Goal: Task Accomplishment & Management: Manage account settings

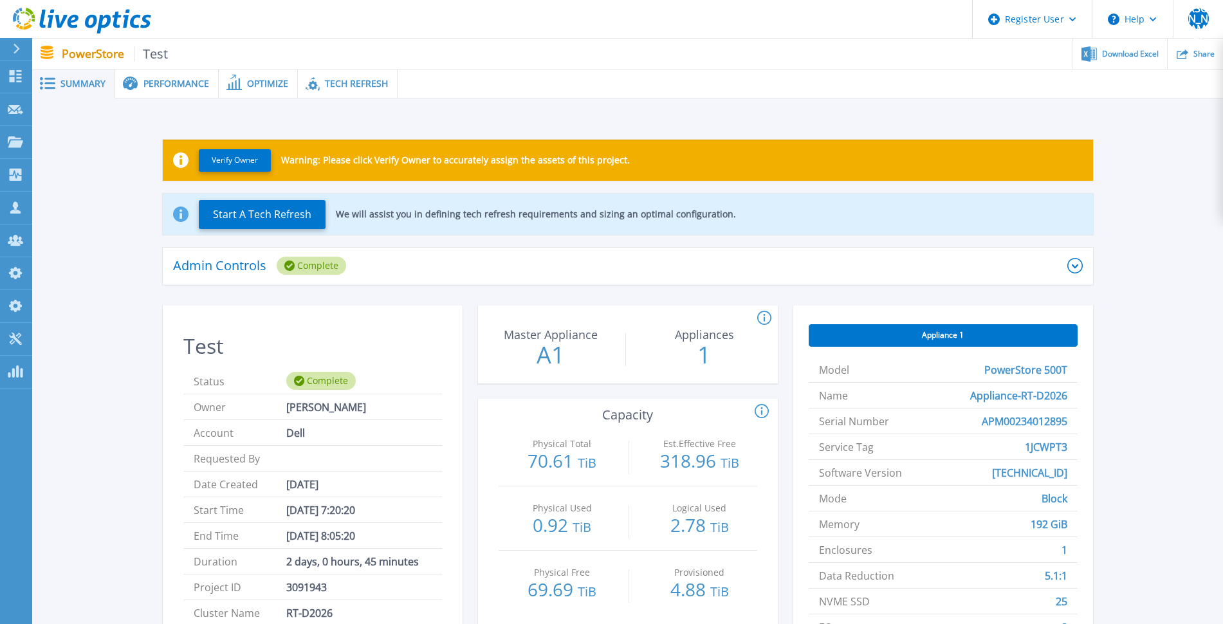
click at [94, 59] on p "PowerStore Test" at bounding box center [115, 53] width 107 height 15
click at [74, 15] on icon at bounding box center [73, 22] width 11 height 14
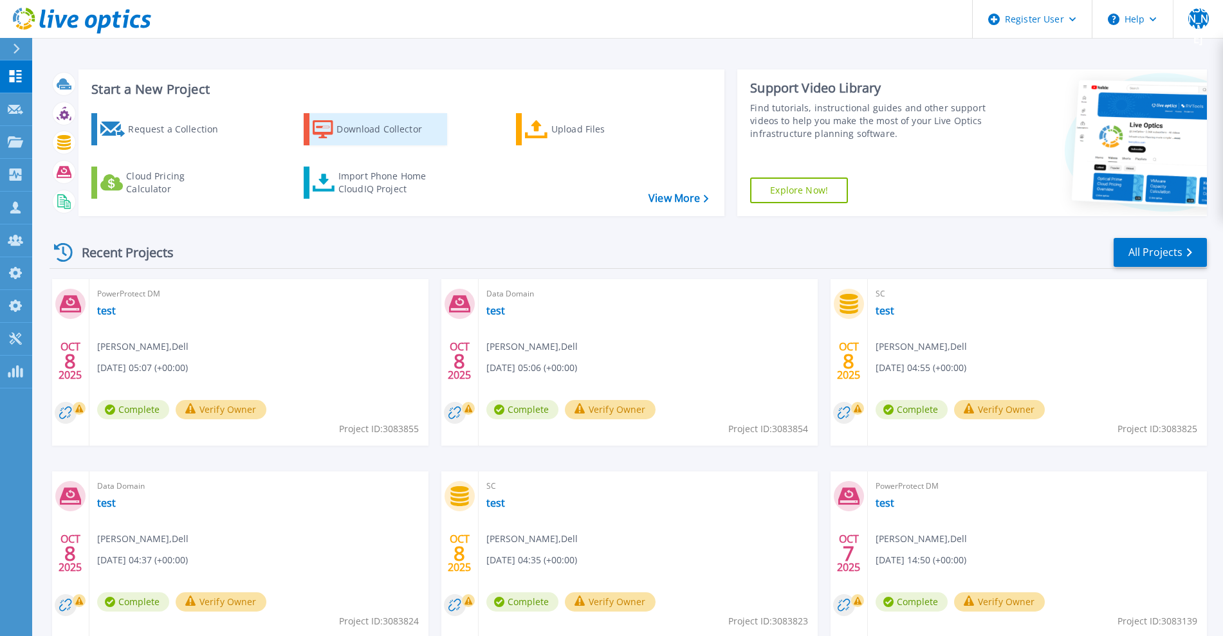
click at [341, 132] on div "Download Collector" at bounding box center [387, 129] width 103 height 26
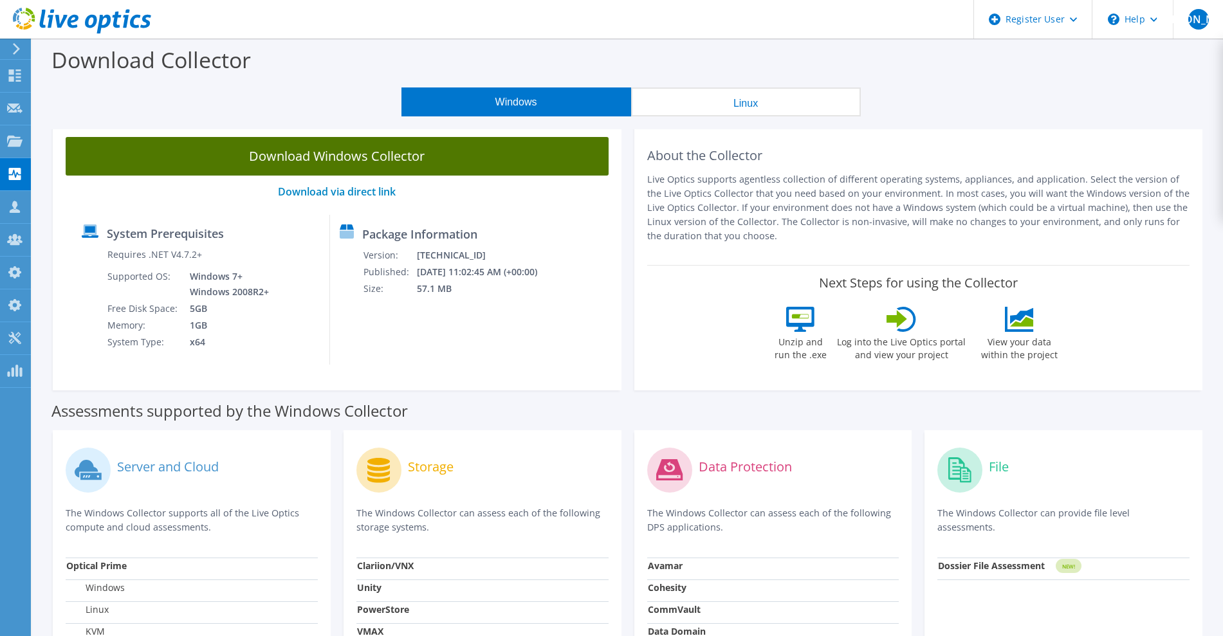
click at [375, 155] on link "Download Windows Collector" at bounding box center [337, 156] width 543 height 39
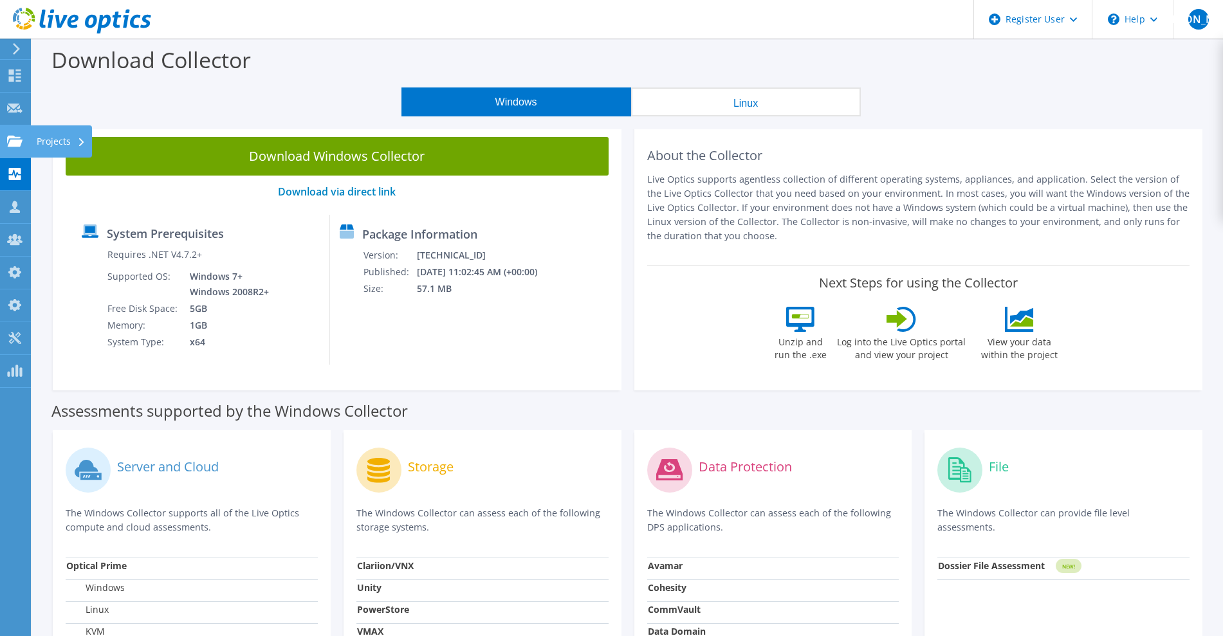
click at [73, 146] on div "Projects" at bounding box center [61, 141] width 62 height 32
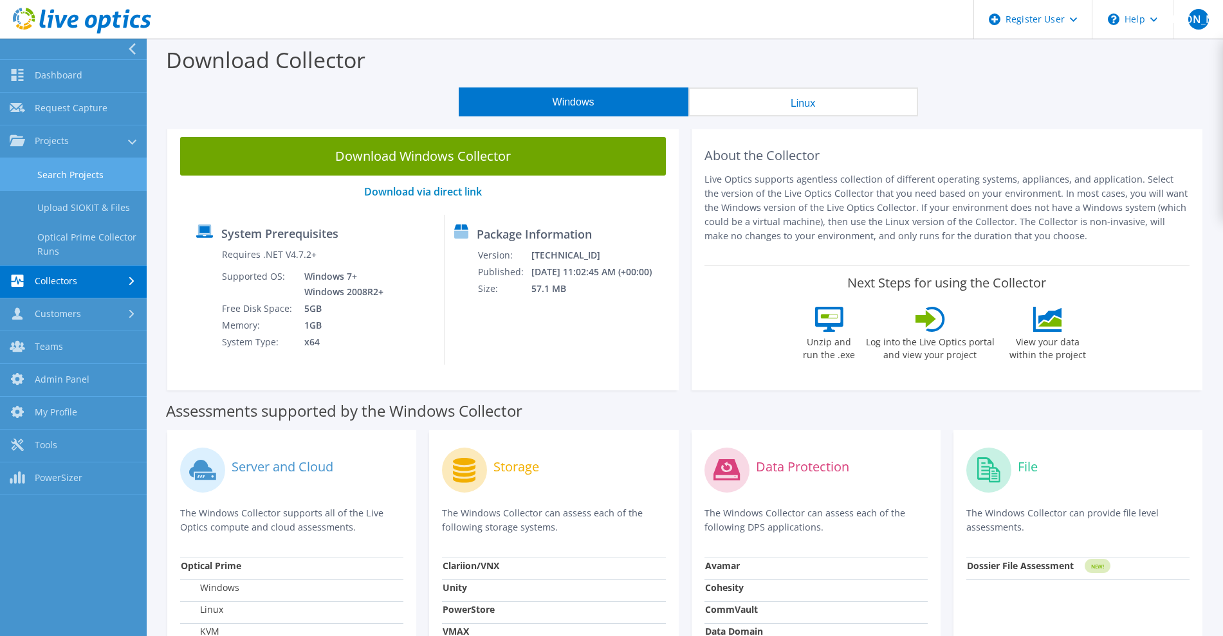
click at [71, 172] on link "Search Projects" at bounding box center [73, 174] width 147 height 33
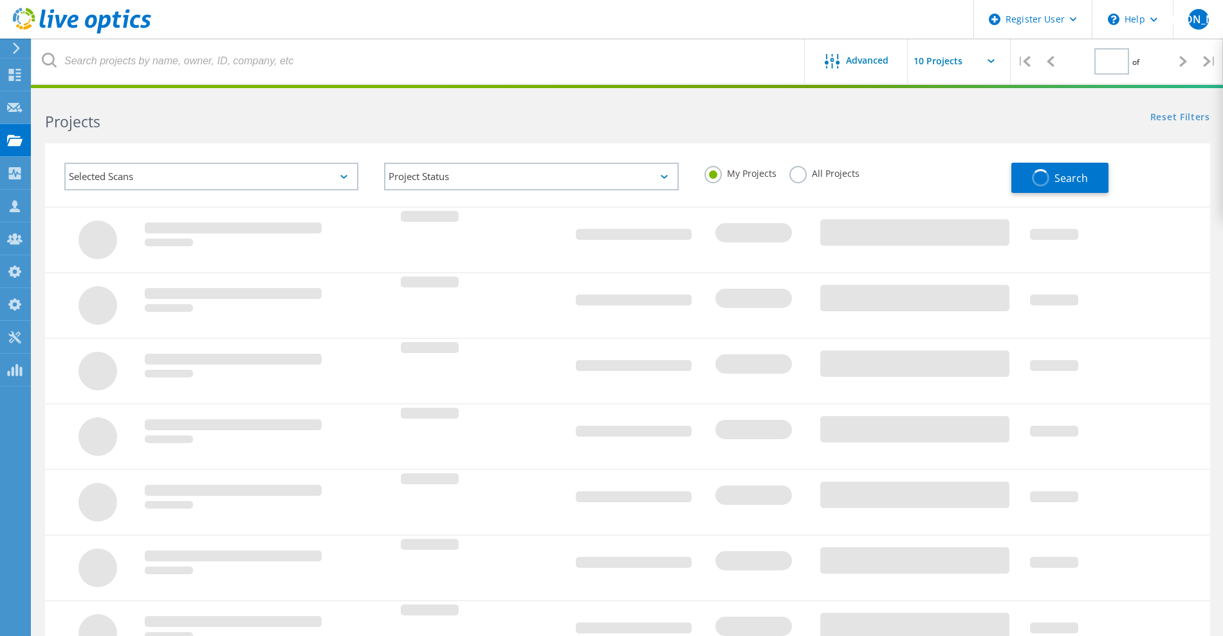
type input "1"
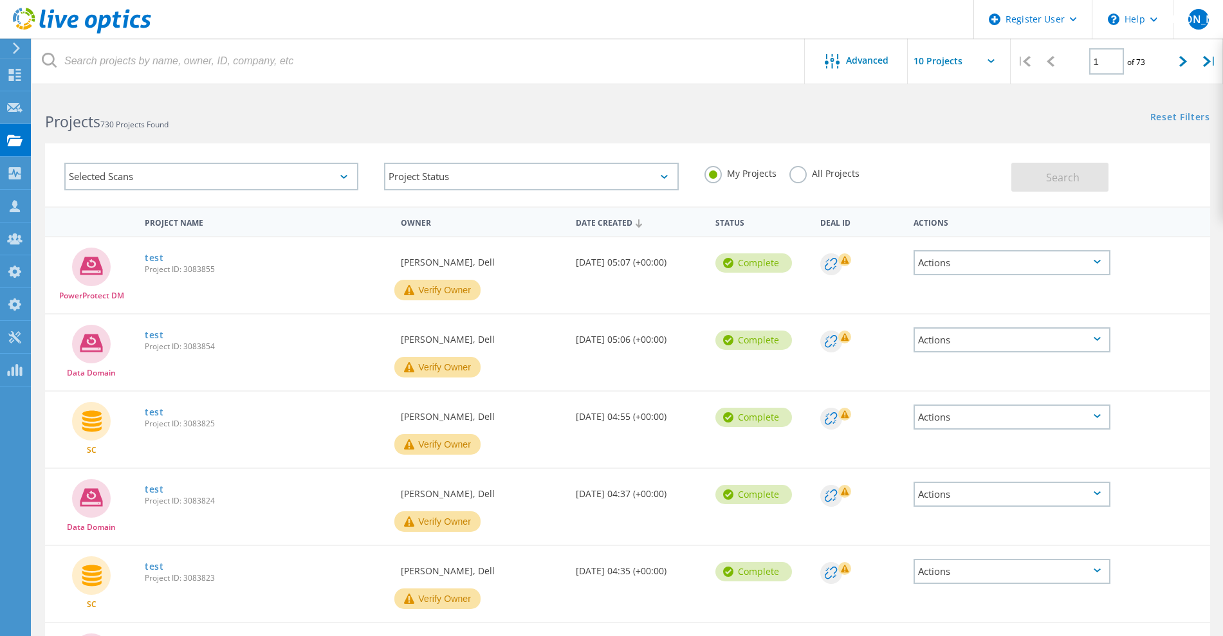
click at [351, 176] on div "Selected Scans" at bounding box center [211, 177] width 294 height 28
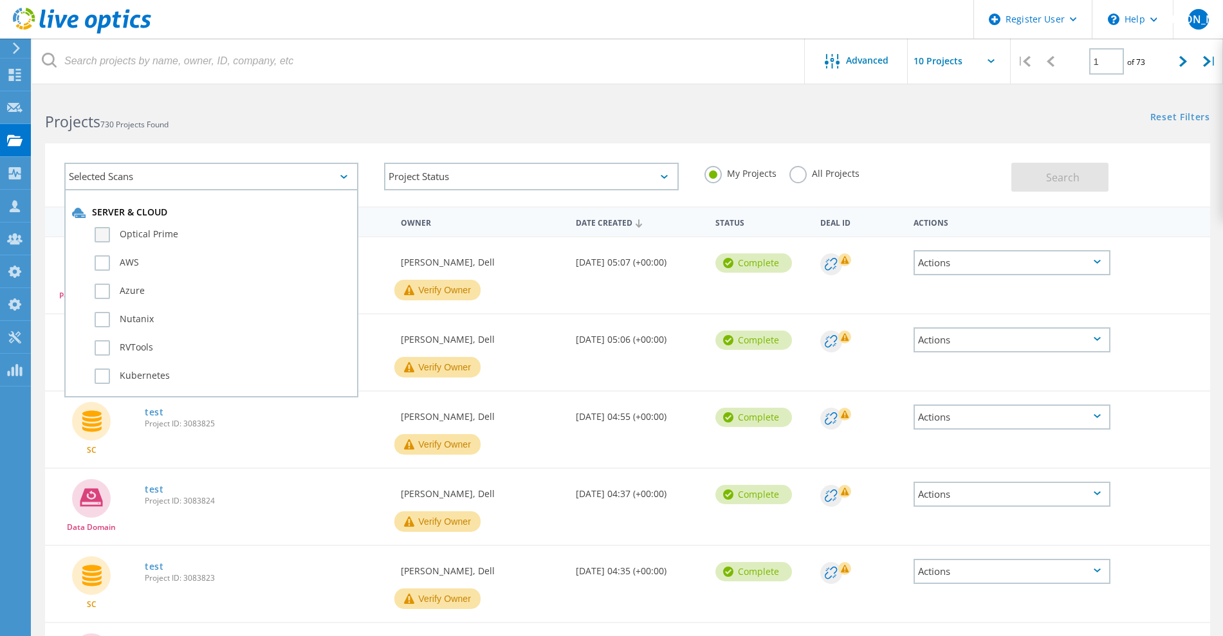
click at [172, 236] on label "Optical Prime" at bounding box center [223, 234] width 256 height 15
click at [0, 0] on input "Optical Prime" at bounding box center [0, 0] width 0 height 0
click at [798, 178] on label "All Projects" at bounding box center [824, 172] width 70 height 12
click at [0, 0] on input "All Projects" at bounding box center [0, 0] width 0 height 0
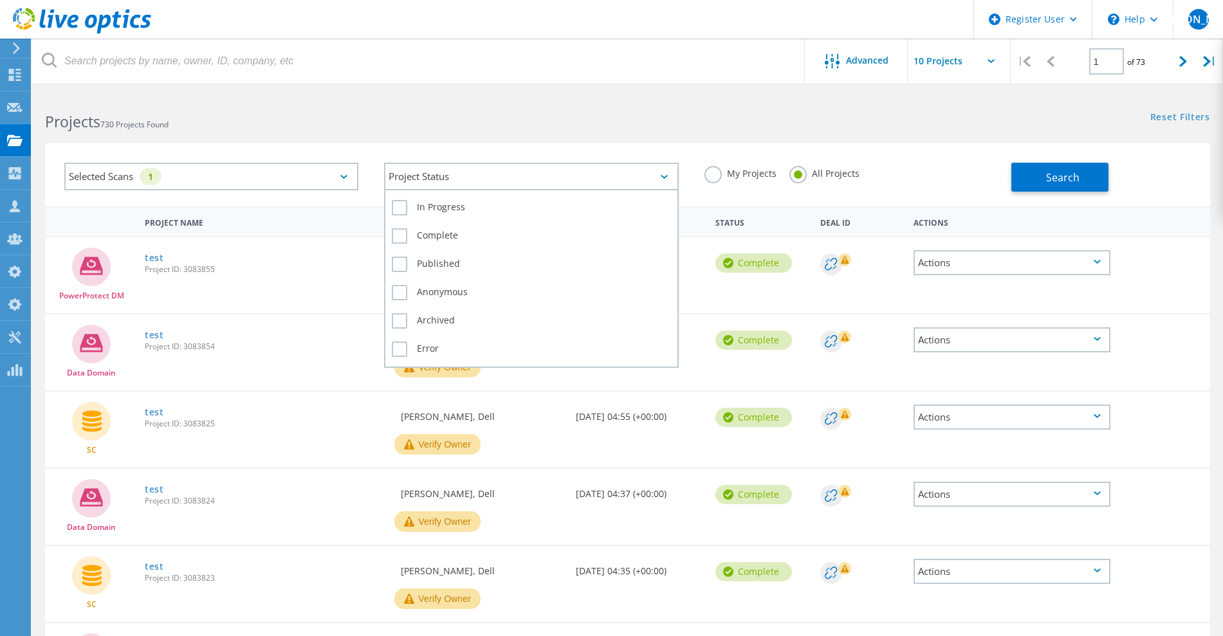
click at [618, 186] on div "Project Status" at bounding box center [531, 177] width 294 height 28
drag, startPoint x: 499, startPoint y: 216, endPoint x: 562, endPoint y: 208, distance: 63.5
click at [500, 217] on div "In Progress" at bounding box center [531, 211] width 279 height 28
click at [404, 214] on label "In Progress" at bounding box center [531, 207] width 279 height 15
click at [0, 0] on input "In Progress" at bounding box center [0, 0] width 0 height 0
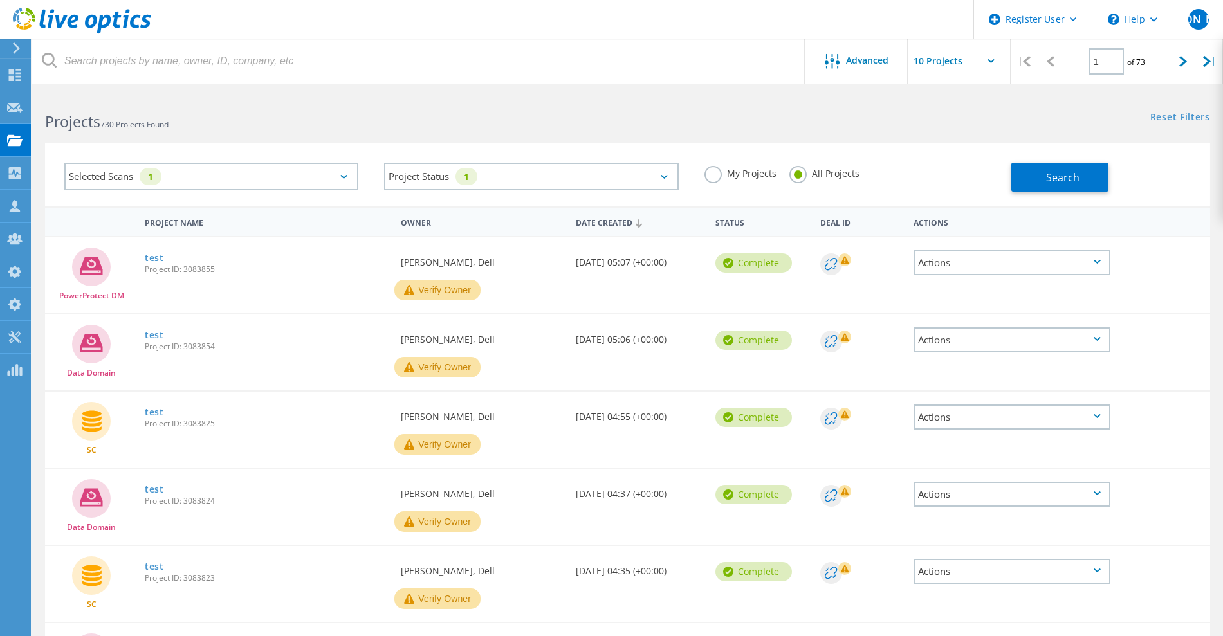
drag, startPoint x: 1070, startPoint y: 187, endPoint x: 1027, endPoint y: 221, distance: 55.4
click at [1070, 187] on button "Search" at bounding box center [1059, 177] width 97 height 29
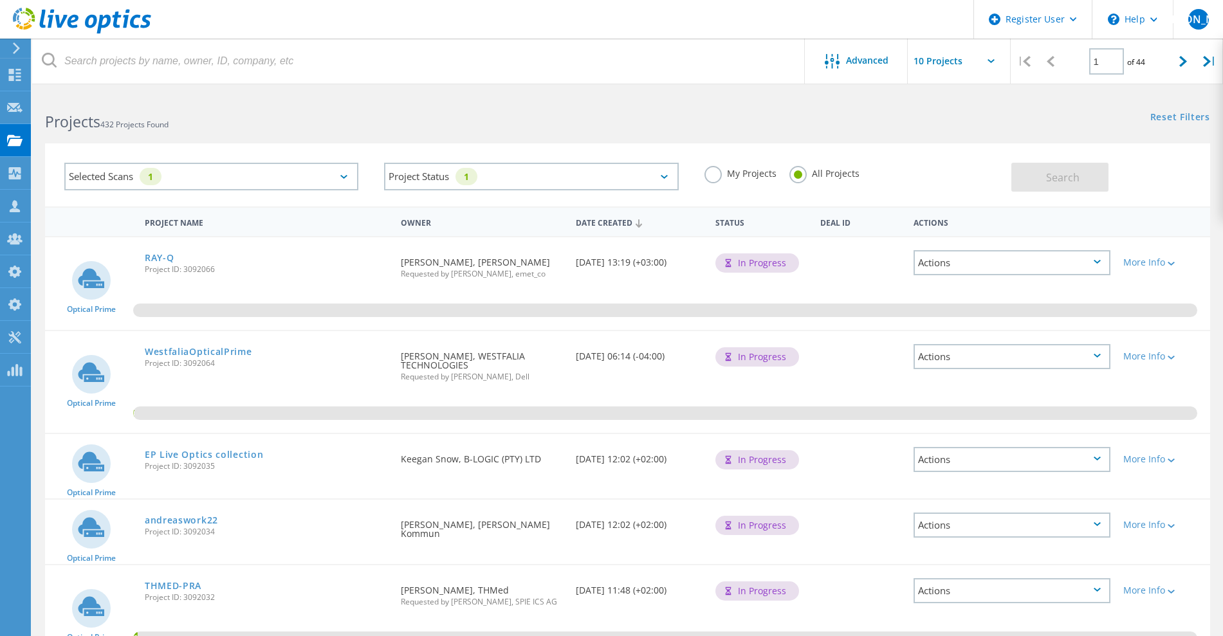
click at [1176, 192] on div "Selected Scans 1 Project Status 1 In Progress Complete Published Anonymous Arch…" at bounding box center [627, 174] width 1165 height 63
click at [104, 16] on use at bounding box center [82, 21] width 138 height 26
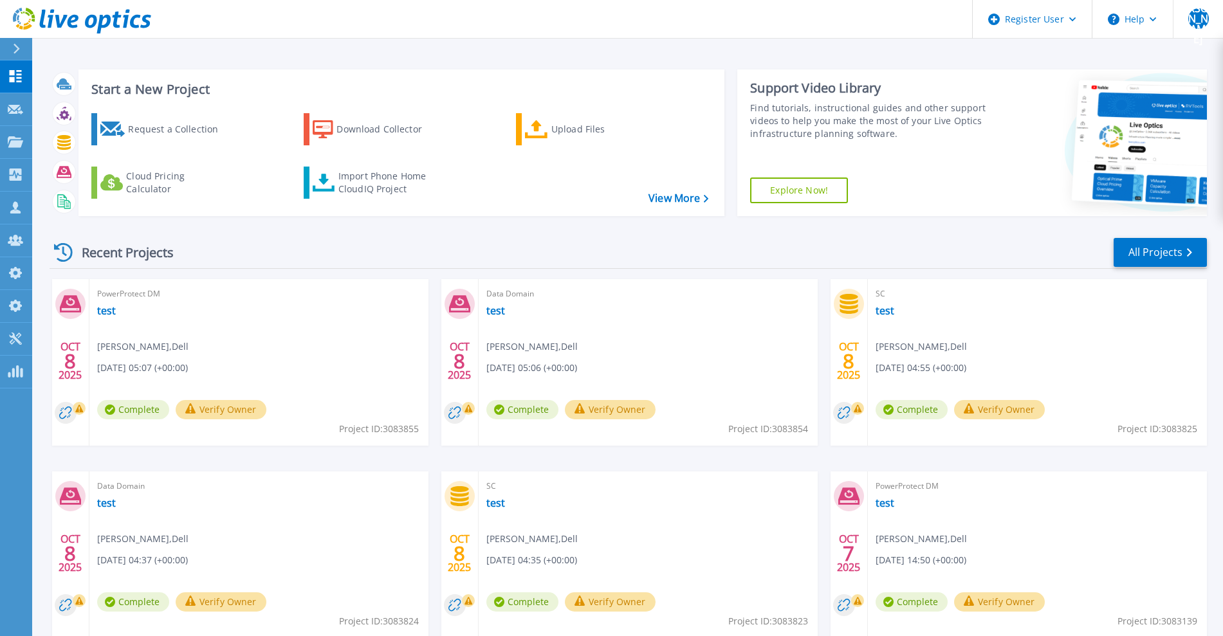
click at [1009, 249] on div "Recent Projects All Projects" at bounding box center [628, 253] width 1157 height 32
click at [1069, 245] on div "Recent Projects All Projects" at bounding box center [628, 253] width 1157 height 32
click at [1150, 259] on link "All Projects" at bounding box center [1159, 252] width 93 height 29
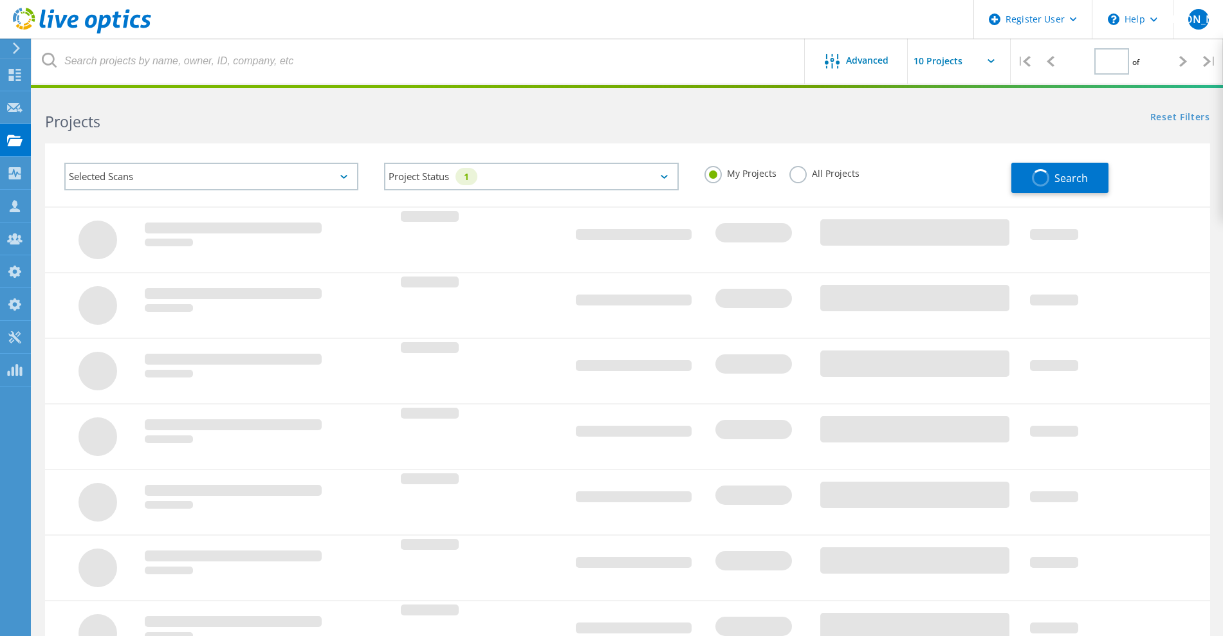
type input "1"
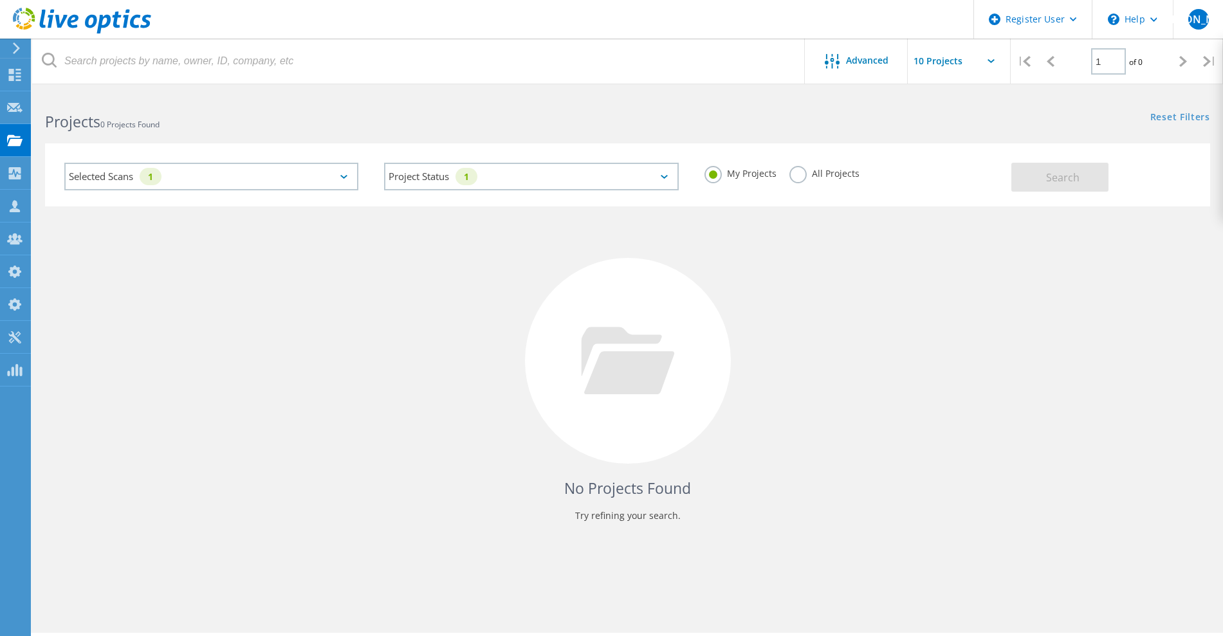
click at [816, 177] on label "All Projects" at bounding box center [824, 172] width 70 height 12
click at [0, 0] on input "All Projects" at bounding box center [0, 0] width 0 height 0
click at [1045, 181] on button "Search" at bounding box center [1059, 177] width 97 height 29
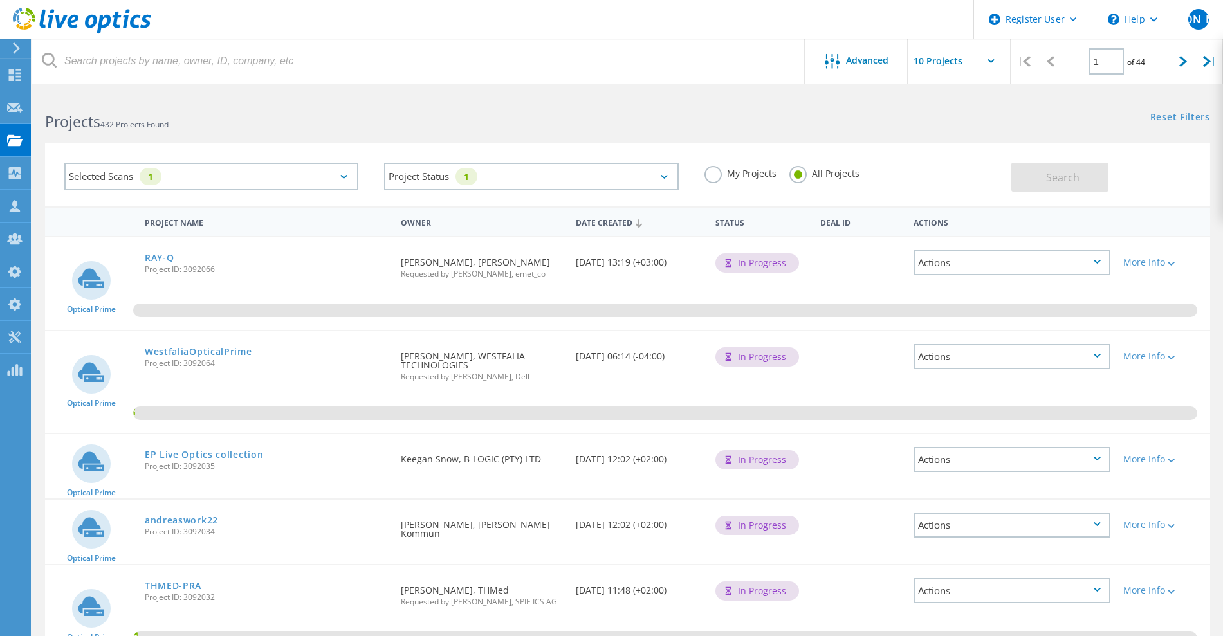
click at [121, 29] on icon at bounding box center [82, 21] width 138 height 26
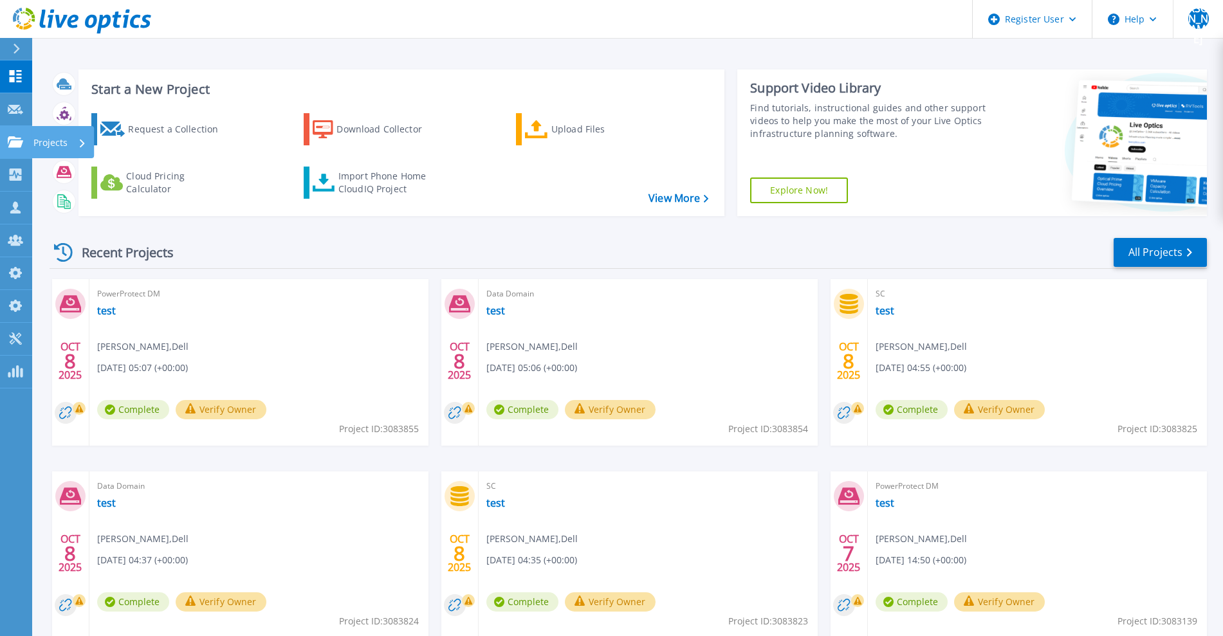
click at [19, 142] on icon at bounding box center [15, 141] width 15 height 11
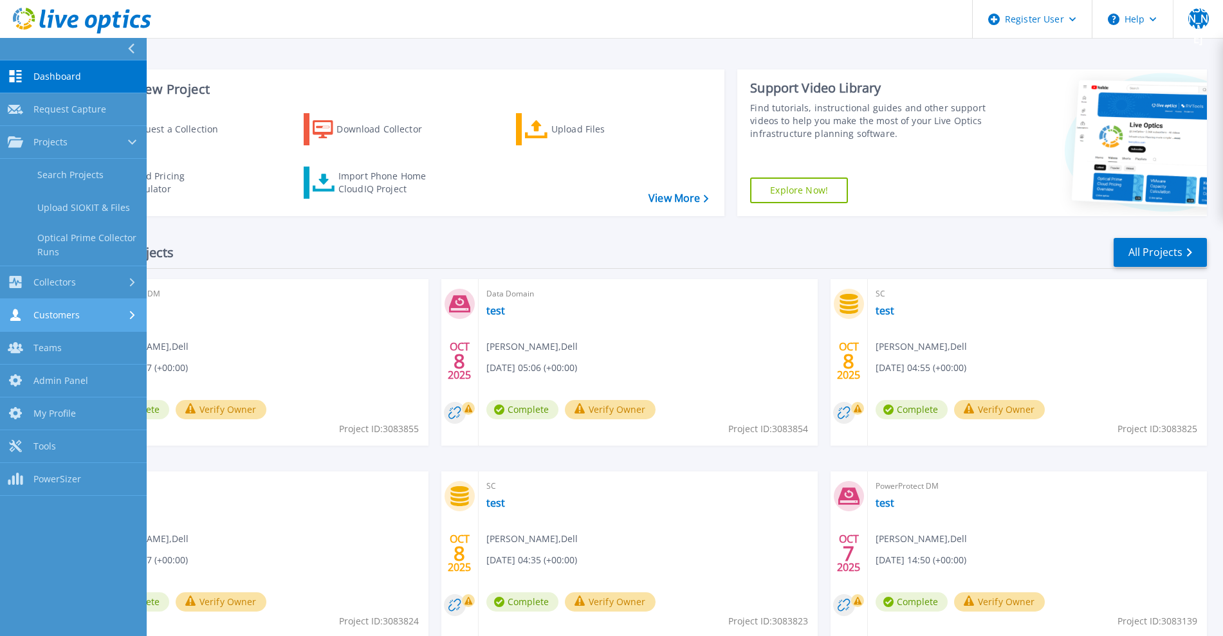
click at [48, 322] on link "Customers Customers" at bounding box center [73, 315] width 147 height 33
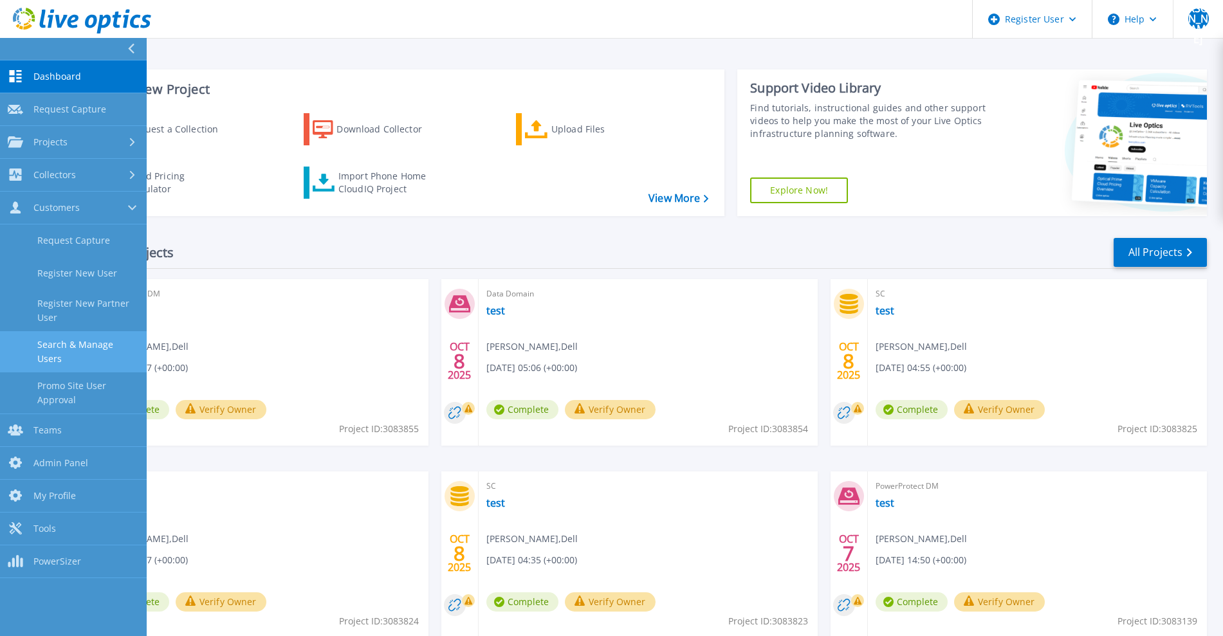
click at [61, 347] on link "Search & Manage Users" at bounding box center [73, 351] width 147 height 41
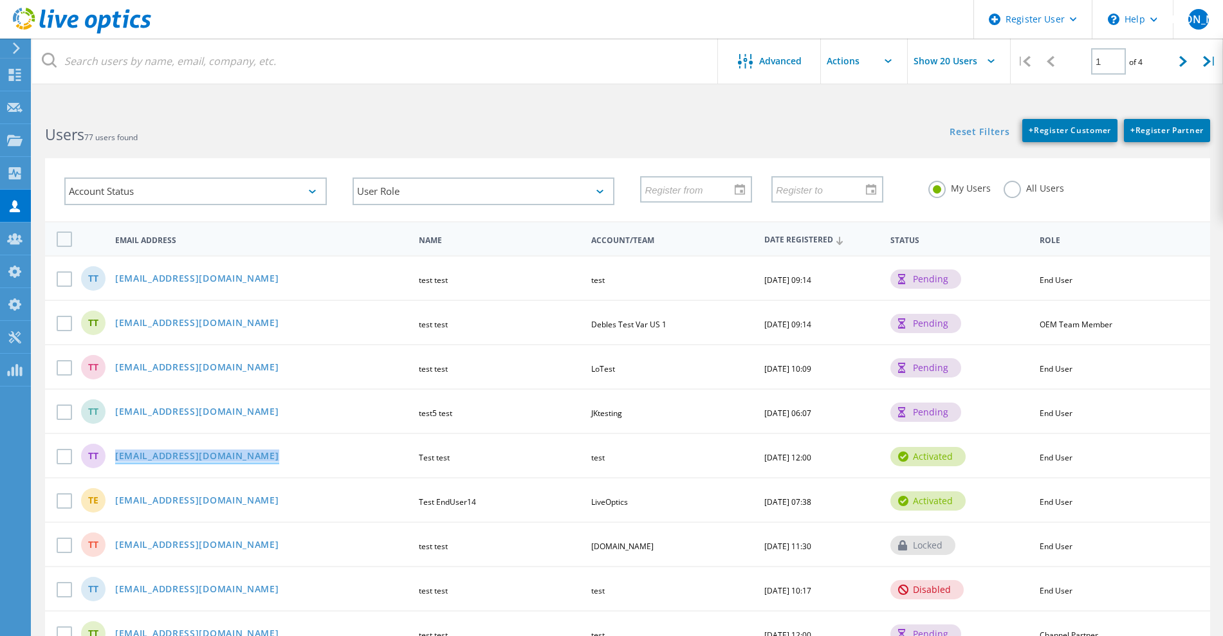
drag, startPoint x: 274, startPoint y: 455, endPoint x: 116, endPoint y: 455, distance: 157.6
click at [116, 455] on div "[EMAIL_ADDRESS][DOMAIN_NAME]" at bounding box center [262, 457] width 306 height 11
copy link "[EMAIL_ADDRESS][DOMAIN_NAME]"
click at [1211, 29] on div "JA" at bounding box center [1198, 19] width 50 height 39
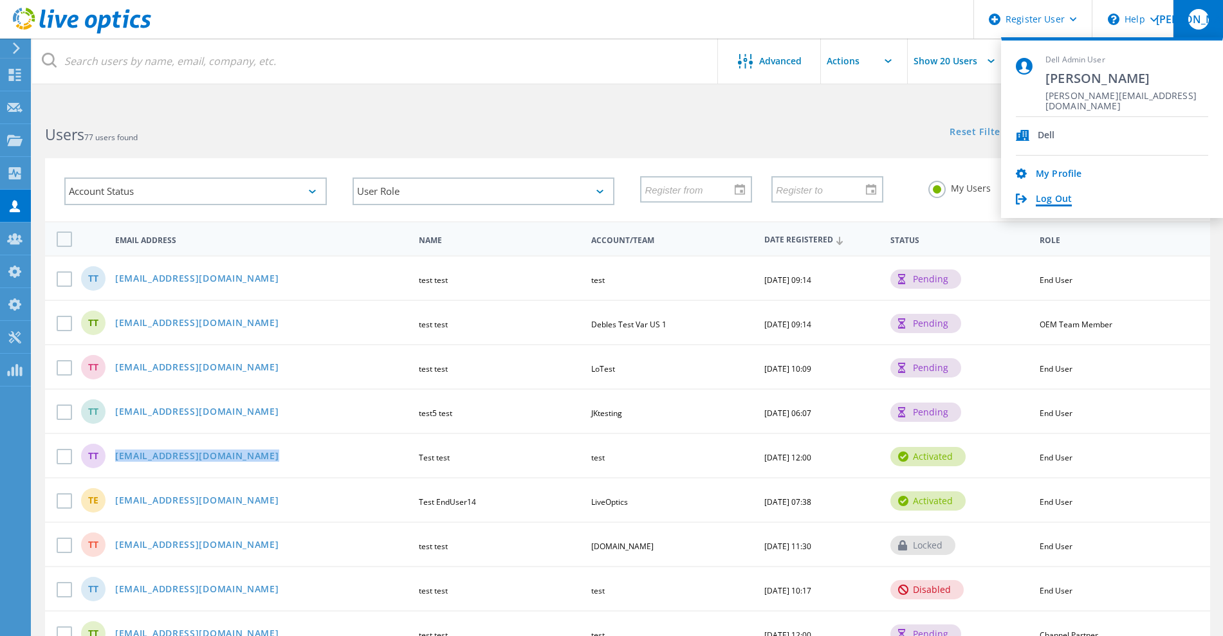
click at [1058, 201] on link "Log Out" at bounding box center [1054, 200] width 36 height 12
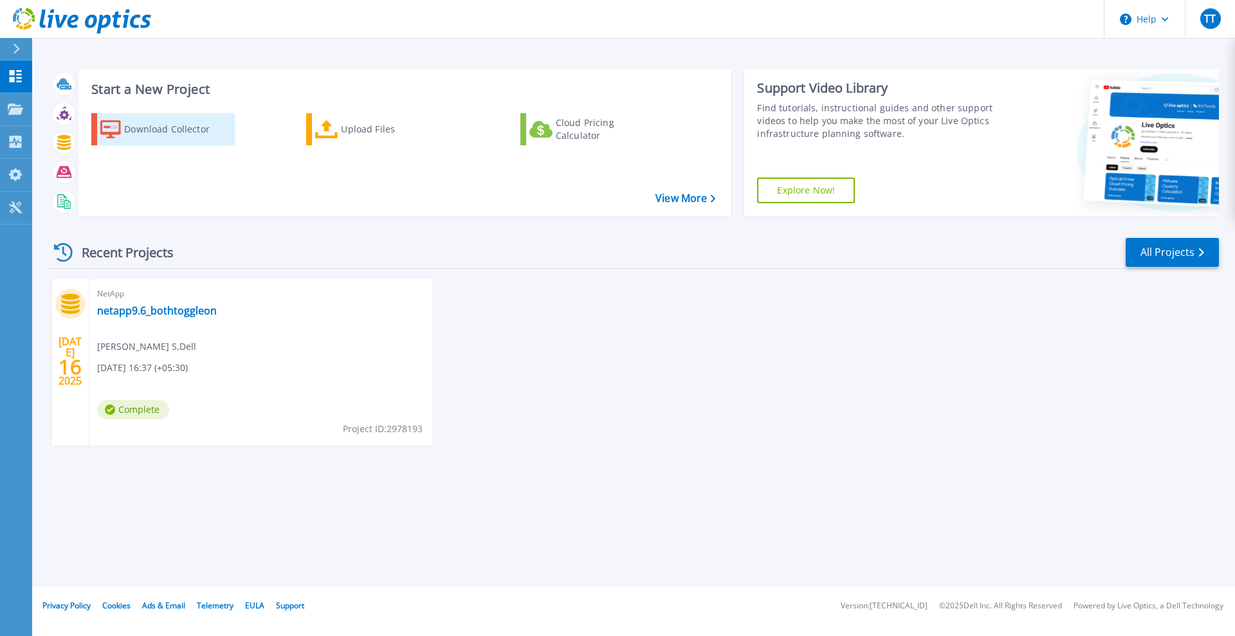
click at [188, 132] on div "Download Collector" at bounding box center [175, 129] width 103 height 26
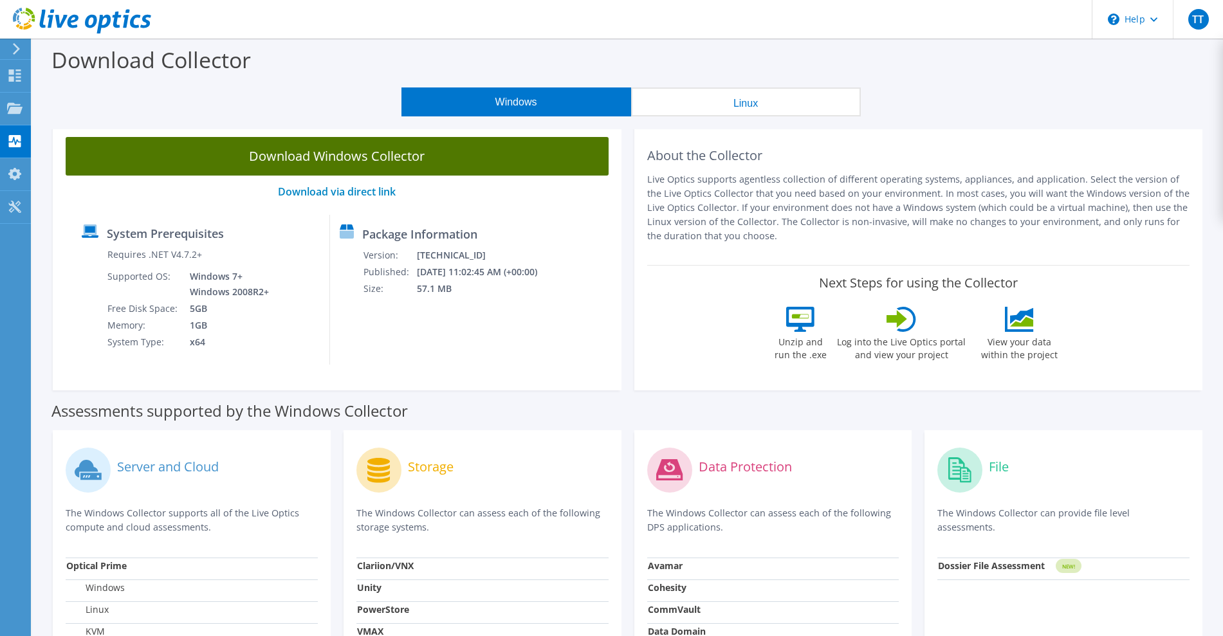
click at [443, 167] on link "Download Windows Collector" at bounding box center [337, 156] width 543 height 39
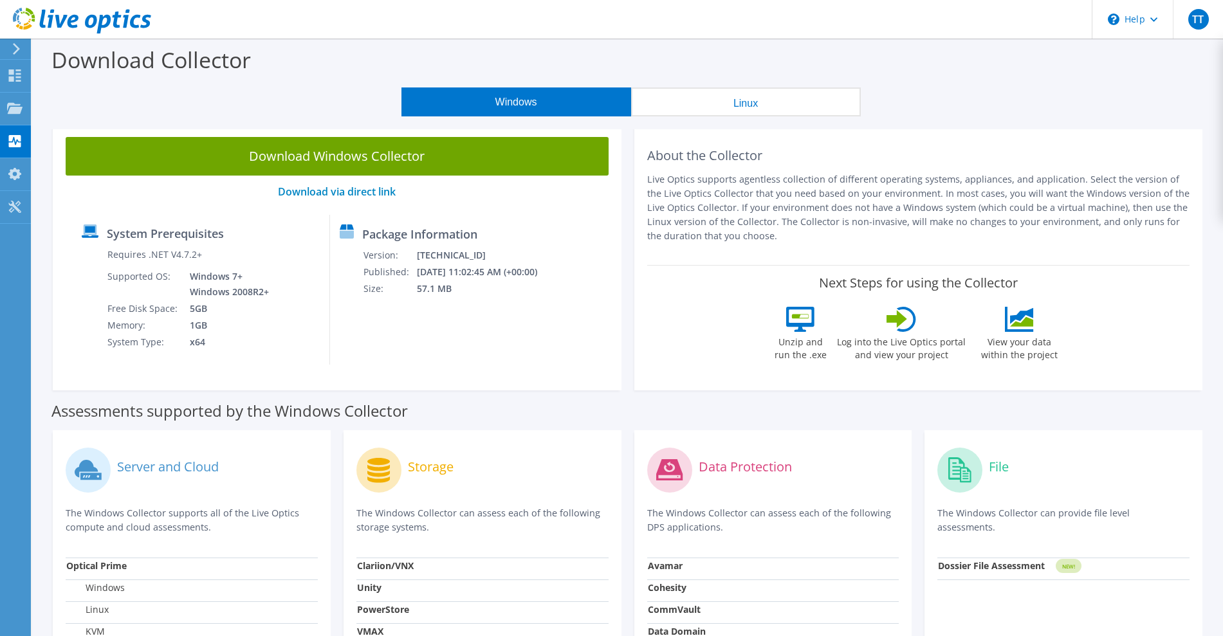
click at [122, 24] on icon at bounding box center [82, 21] width 138 height 26
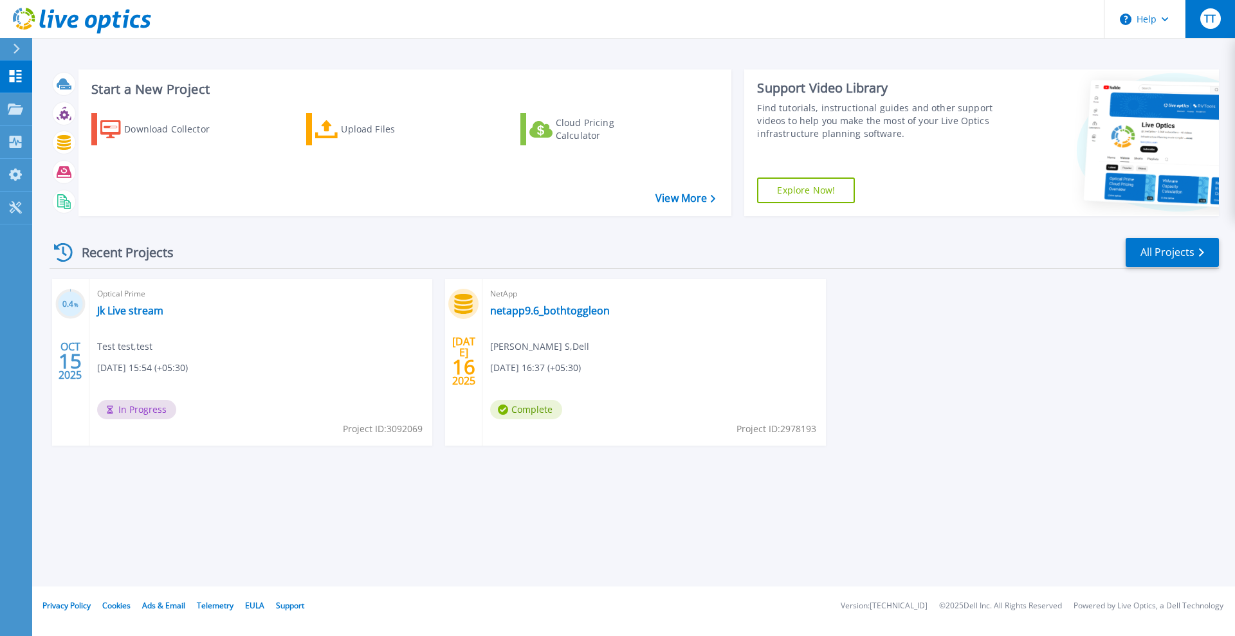
click at [1219, 25] on div "TT" at bounding box center [1210, 18] width 21 height 21
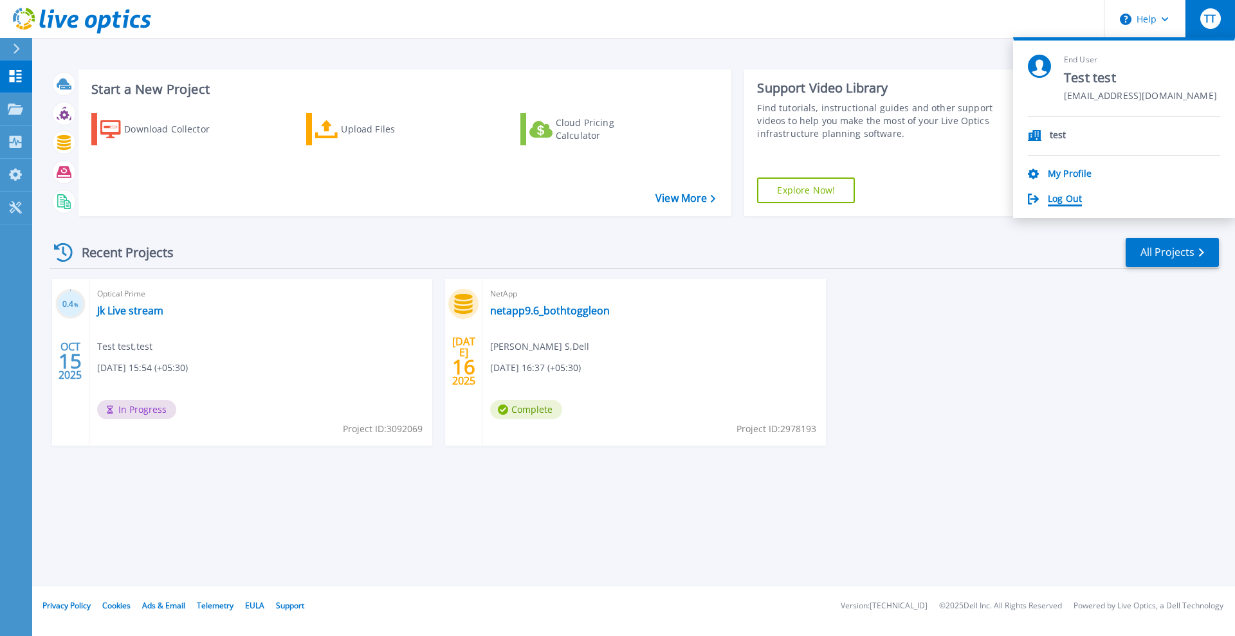
click at [1066, 200] on link "Log Out" at bounding box center [1065, 200] width 34 height 12
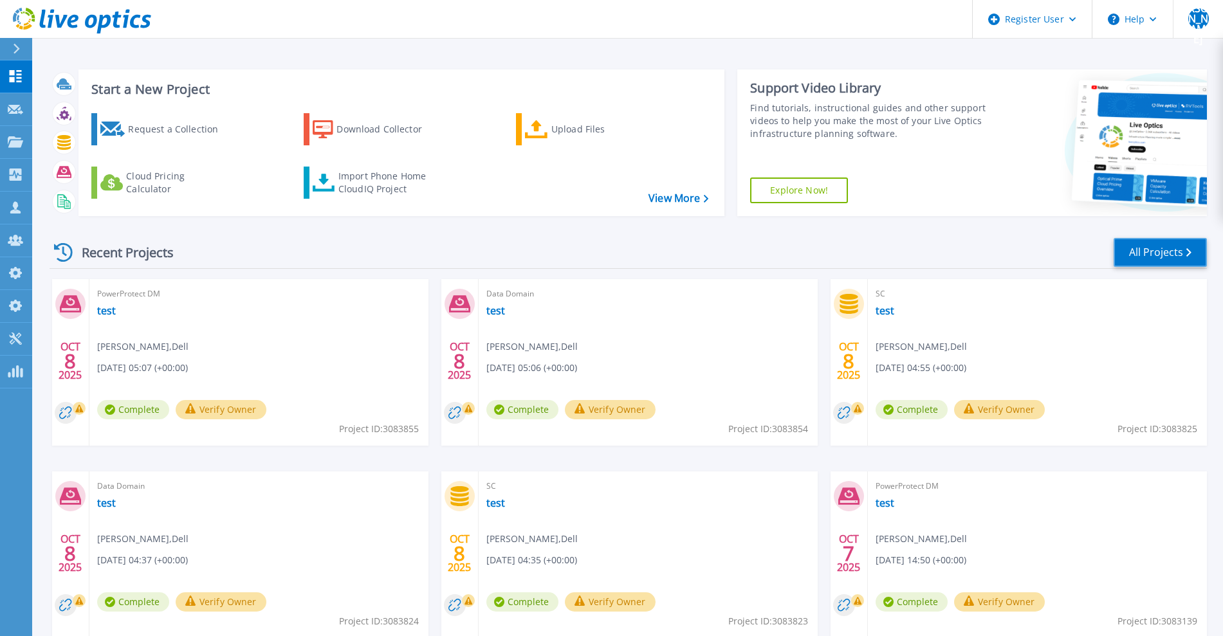
click at [1157, 257] on link "All Projects" at bounding box center [1159, 252] width 93 height 29
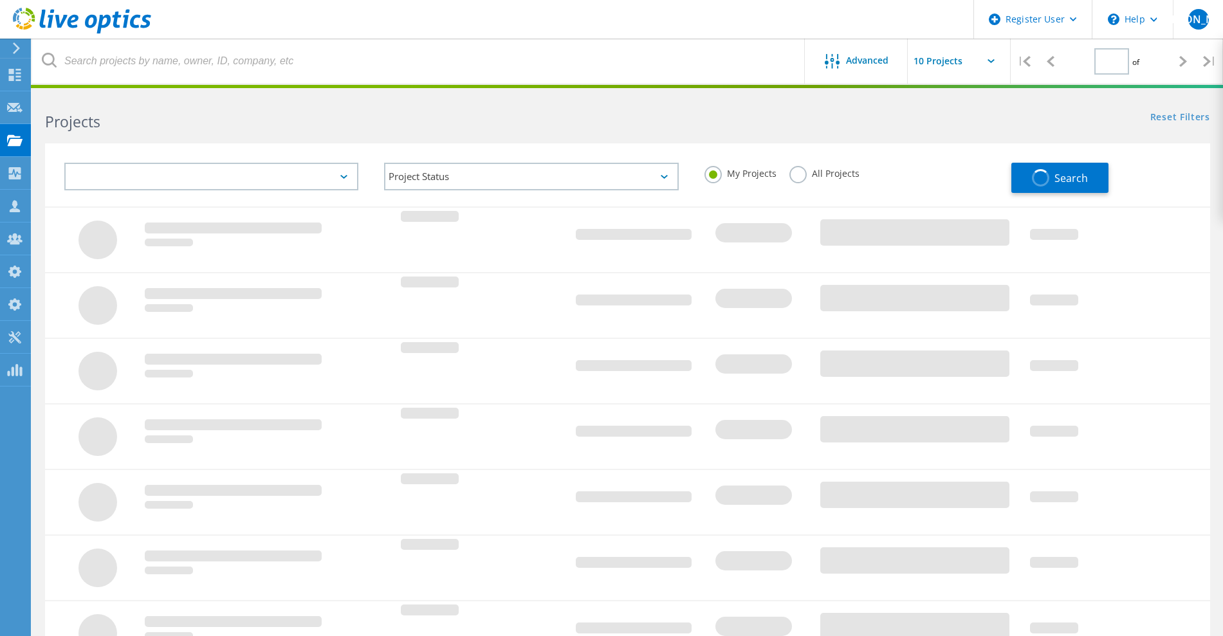
type input "1"
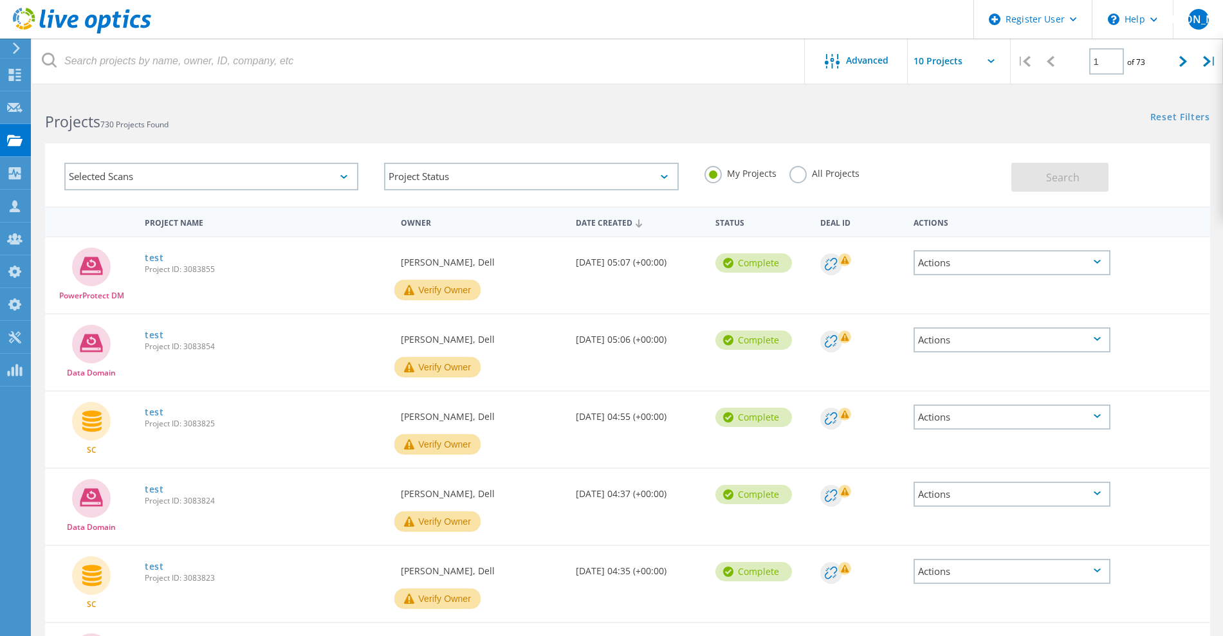
click at [290, 179] on div "Selected Scans" at bounding box center [211, 177] width 294 height 28
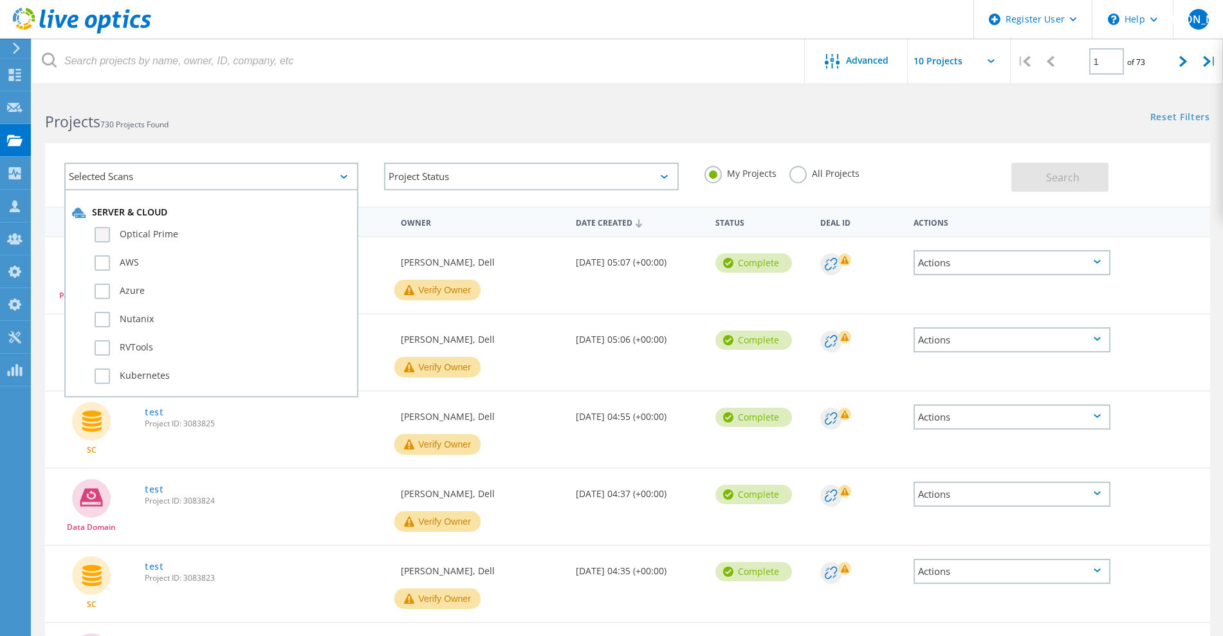
click at [125, 235] on label "Optical Prime" at bounding box center [223, 234] width 256 height 15
click at [0, 0] on input "Optical Prime" at bounding box center [0, 0] width 0 height 0
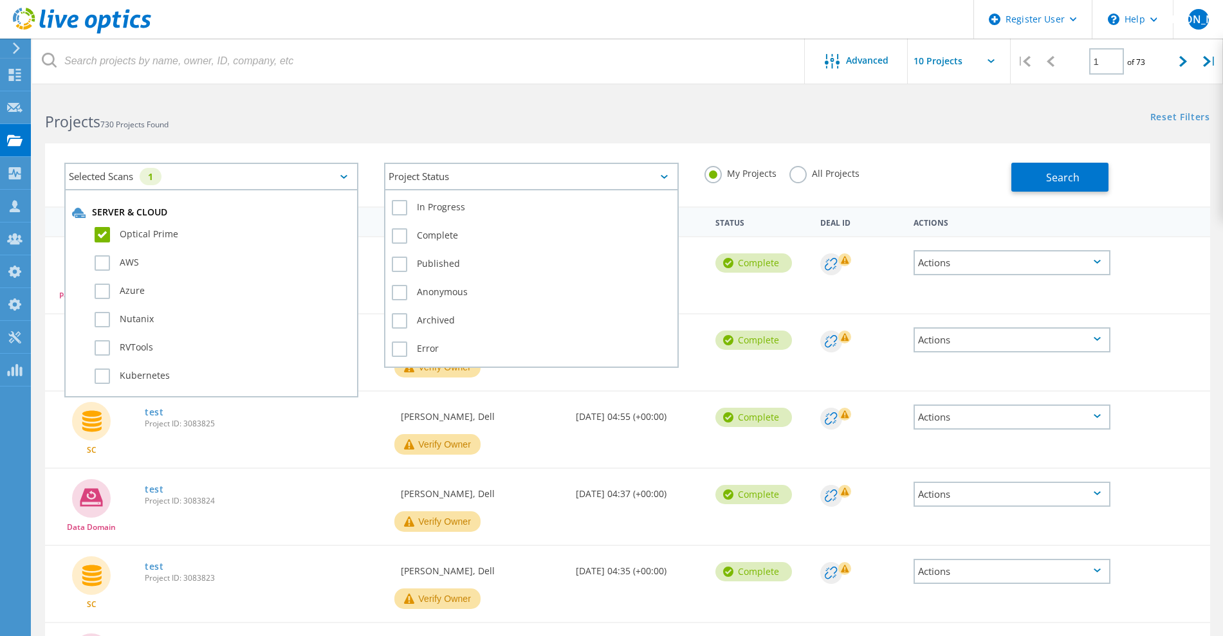
click at [417, 185] on div "Project Status" at bounding box center [531, 177] width 294 height 28
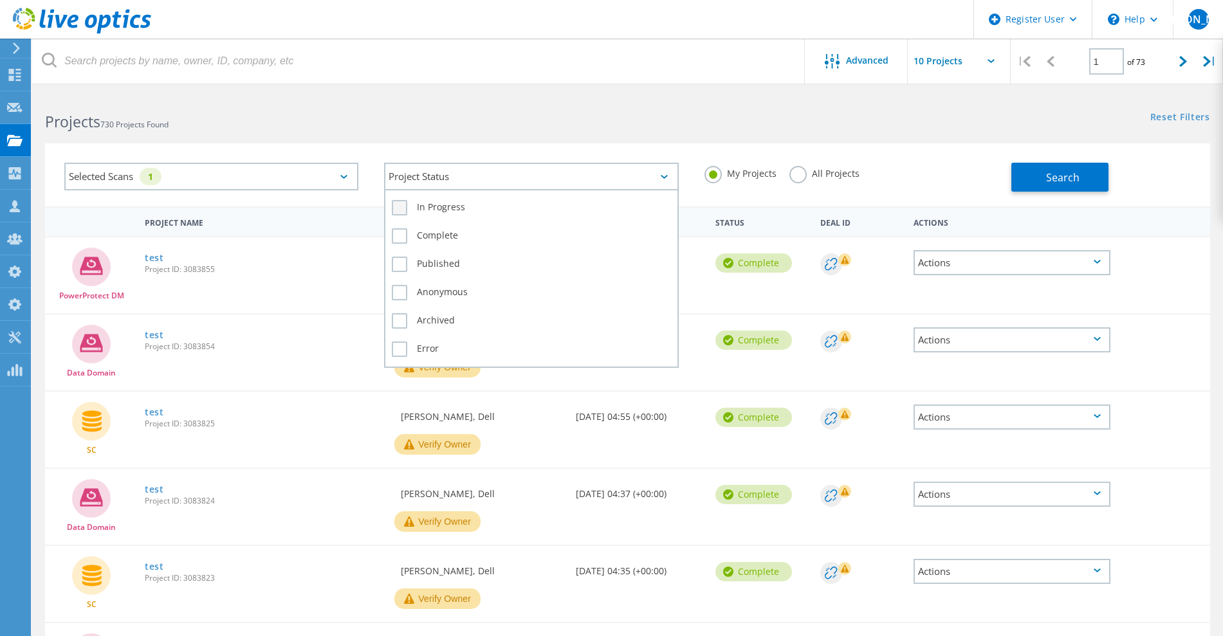
click at [416, 202] on label "In Progress" at bounding box center [531, 207] width 279 height 15
click at [0, 0] on input "In Progress" at bounding box center [0, 0] width 0 height 0
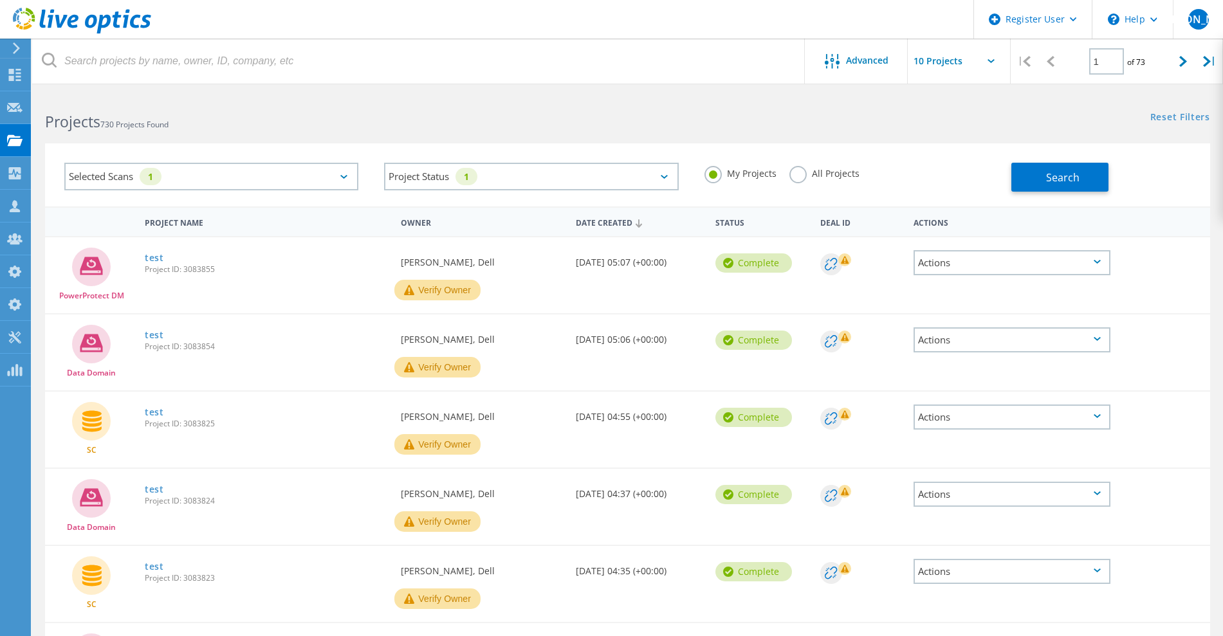
click at [799, 175] on label "All Projects" at bounding box center [824, 172] width 70 height 12
click at [0, 0] on input "All Projects" at bounding box center [0, 0] width 0 height 0
click at [1025, 181] on button "Search" at bounding box center [1059, 177] width 97 height 29
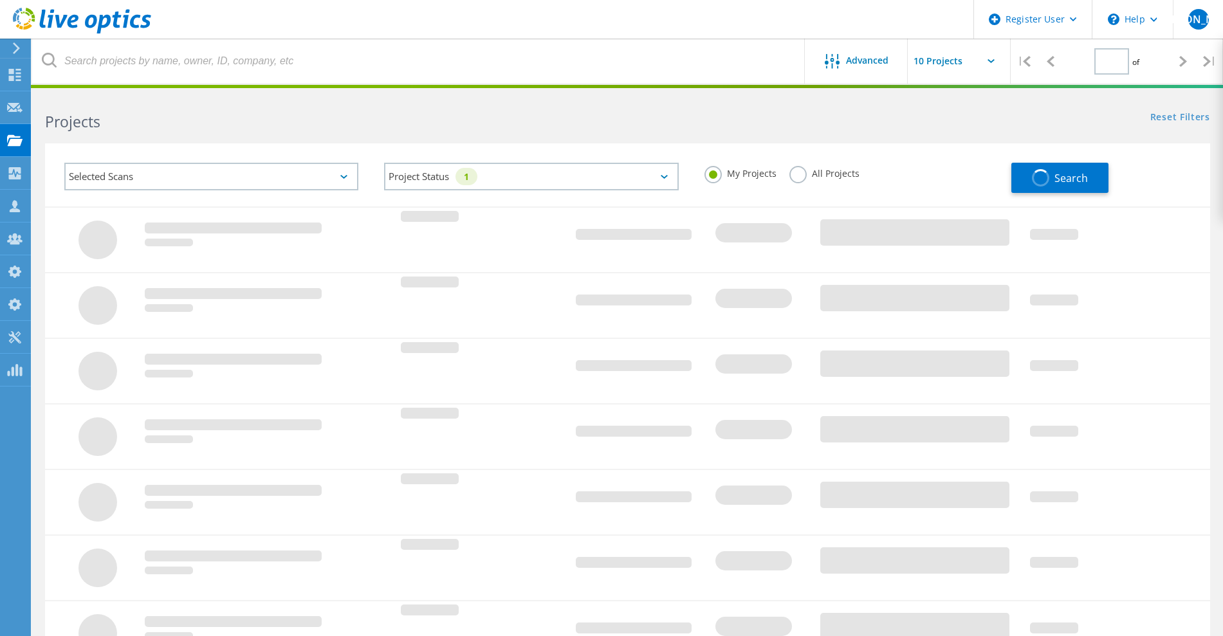
type input "1"
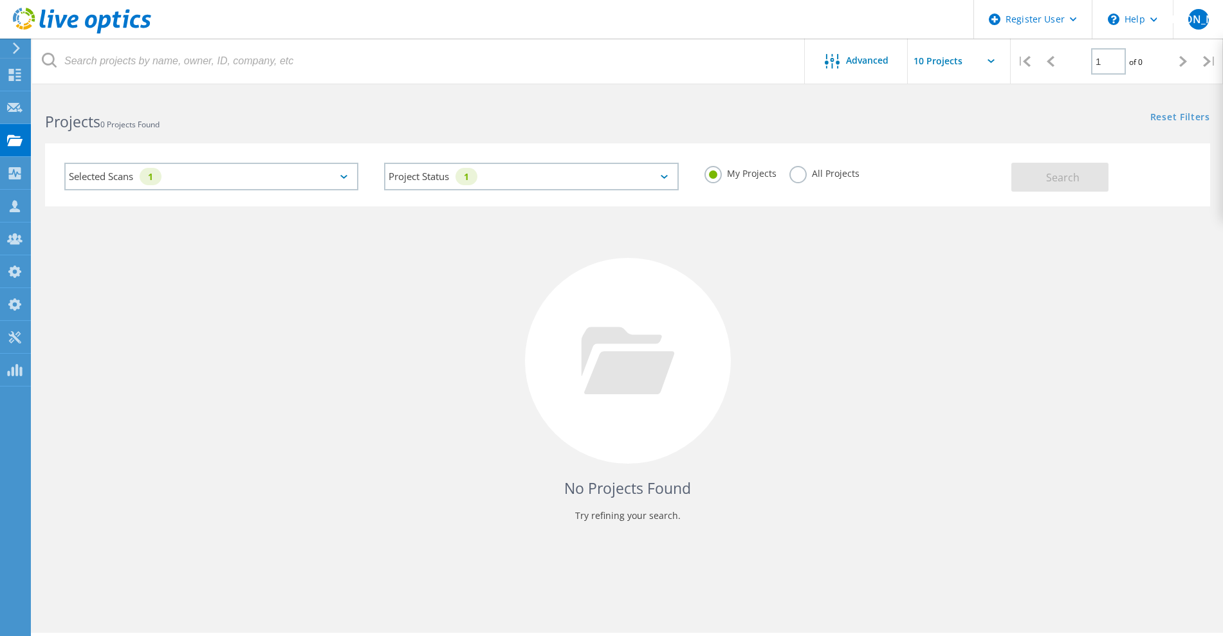
drag, startPoint x: 798, startPoint y: 178, endPoint x: 823, endPoint y: 182, distance: 26.0
click at [798, 178] on label "All Projects" at bounding box center [824, 172] width 70 height 12
click at [0, 0] on input "All Projects" at bounding box center [0, 0] width 0 height 0
click at [1066, 179] on span "Search" at bounding box center [1062, 177] width 33 height 14
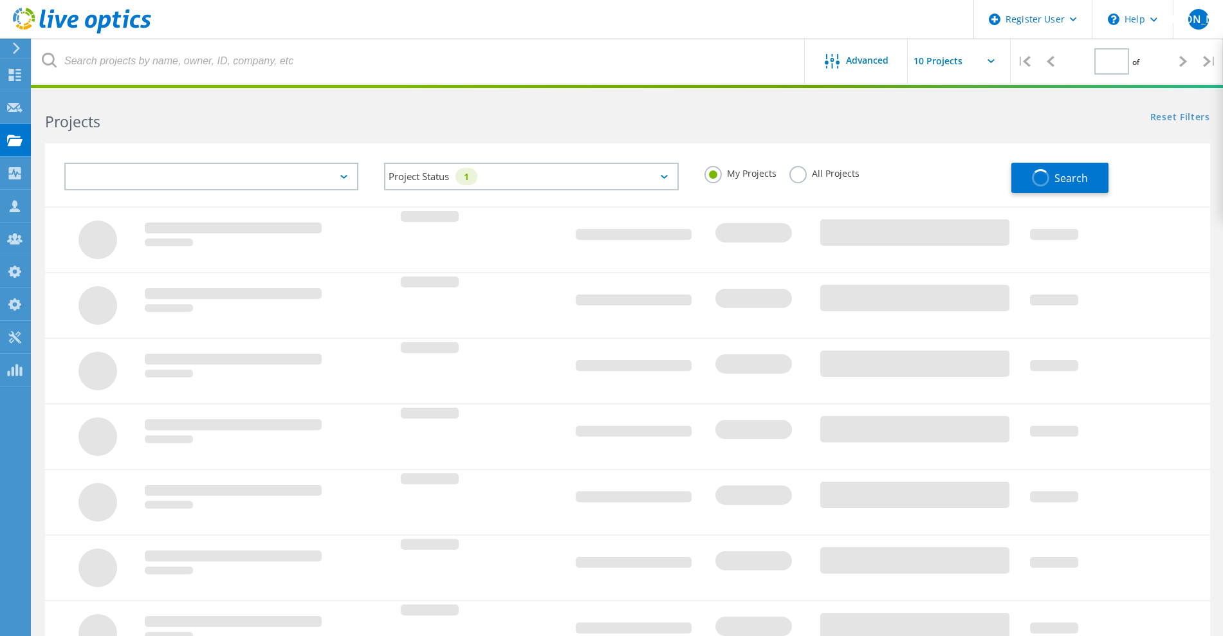
type input "1"
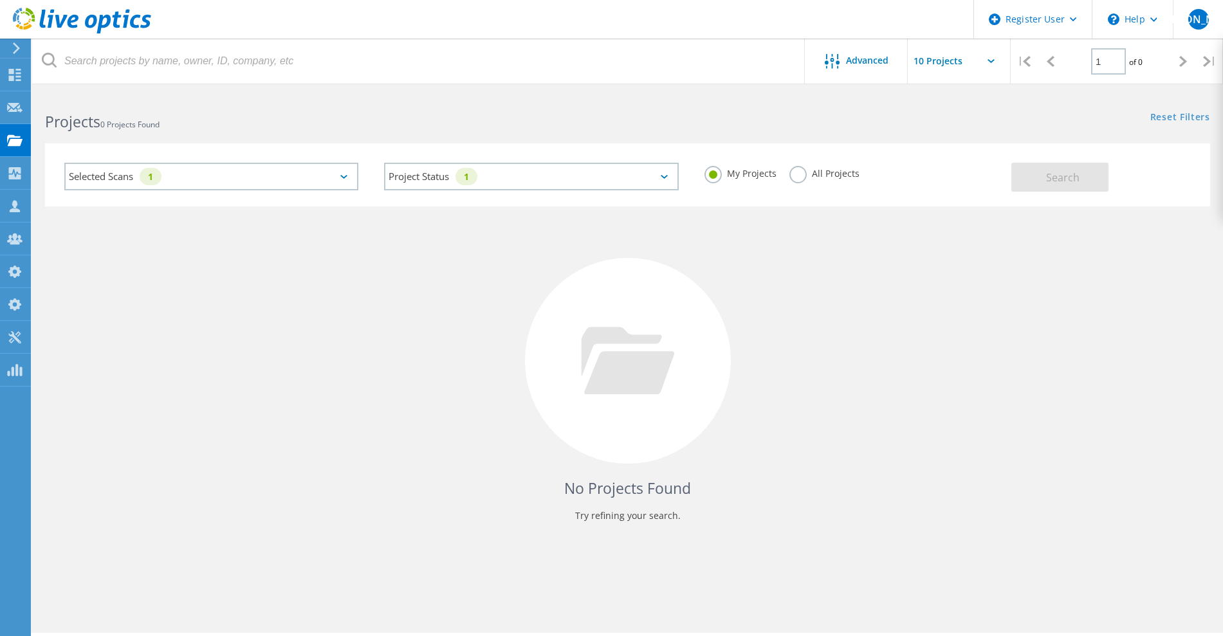
click at [795, 177] on label "All Projects" at bounding box center [824, 172] width 70 height 12
click at [0, 0] on input "All Projects" at bounding box center [0, 0] width 0 height 0
click at [1046, 175] on button "Search" at bounding box center [1059, 177] width 97 height 29
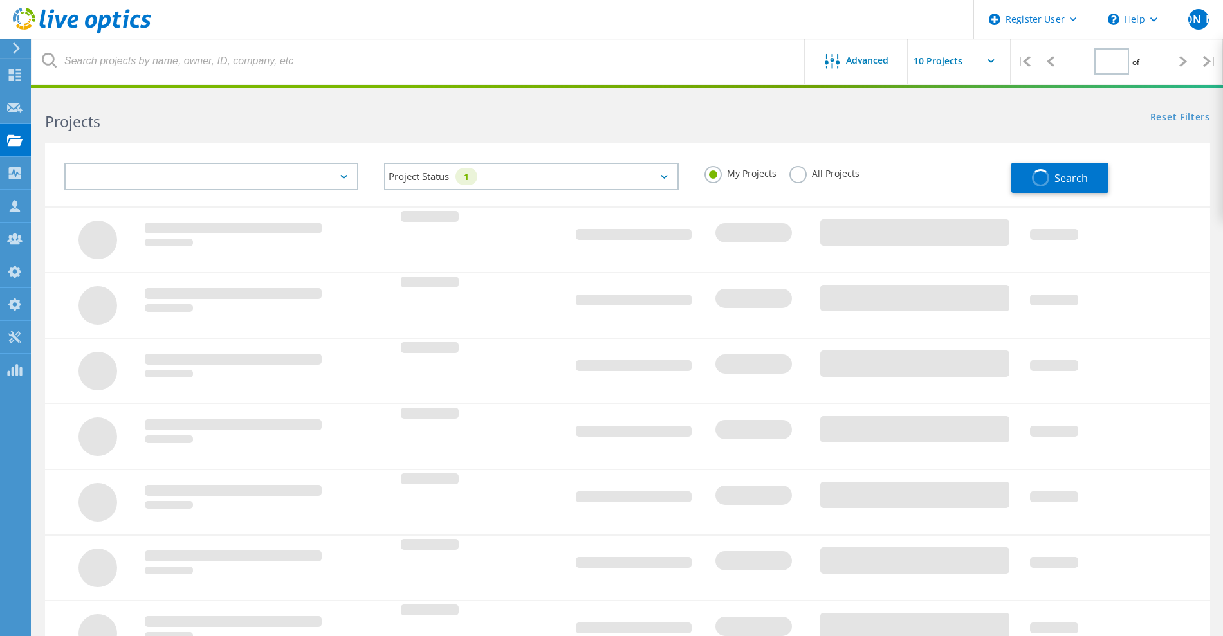
type input "1"
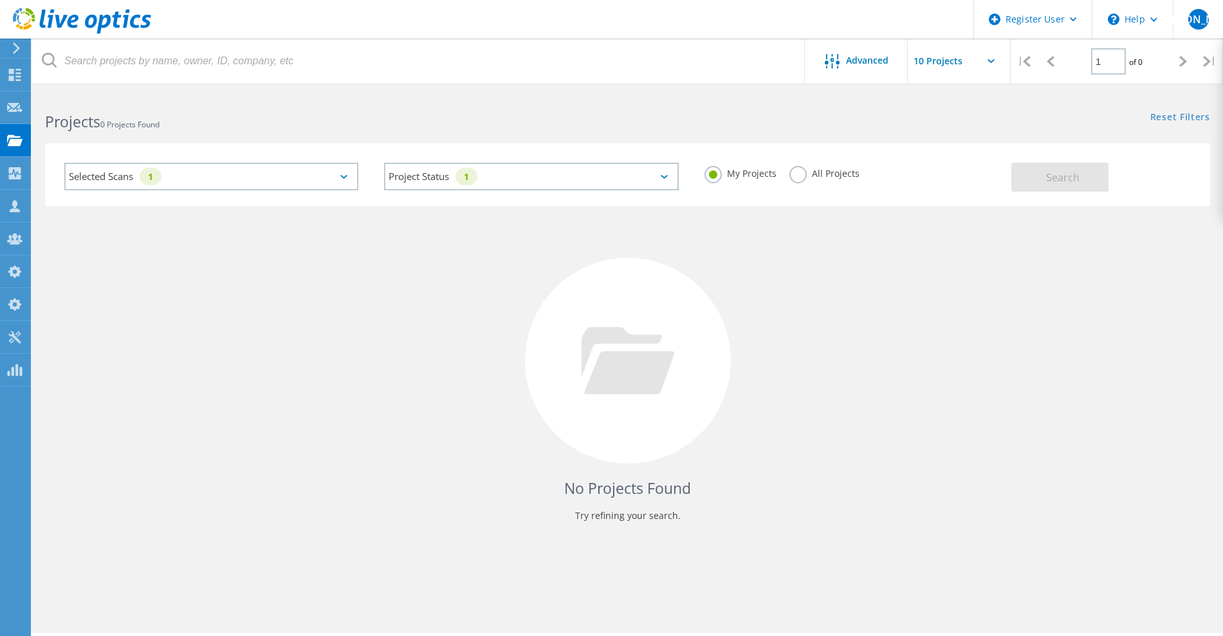
click at [789, 179] on div "All Projects" at bounding box center [824, 175] width 70 height 19
click at [796, 178] on label "All Projects" at bounding box center [824, 172] width 70 height 12
click at [0, 0] on input "All Projects" at bounding box center [0, 0] width 0 height 0
click at [1034, 170] on button "Search" at bounding box center [1059, 177] width 97 height 29
